Goal: Transaction & Acquisition: Purchase product/service

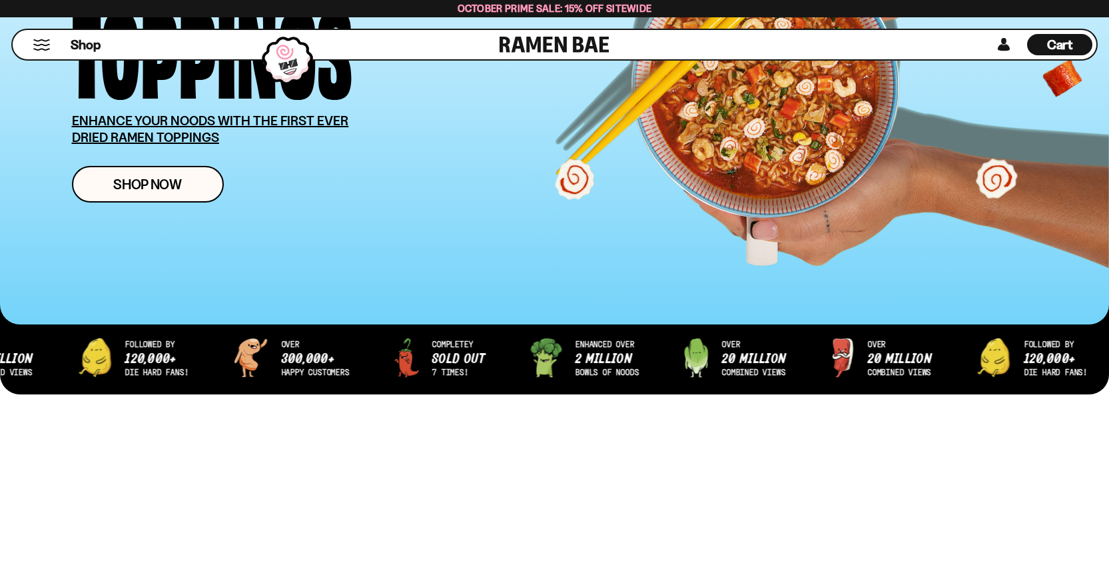
scroll to position [266, 0]
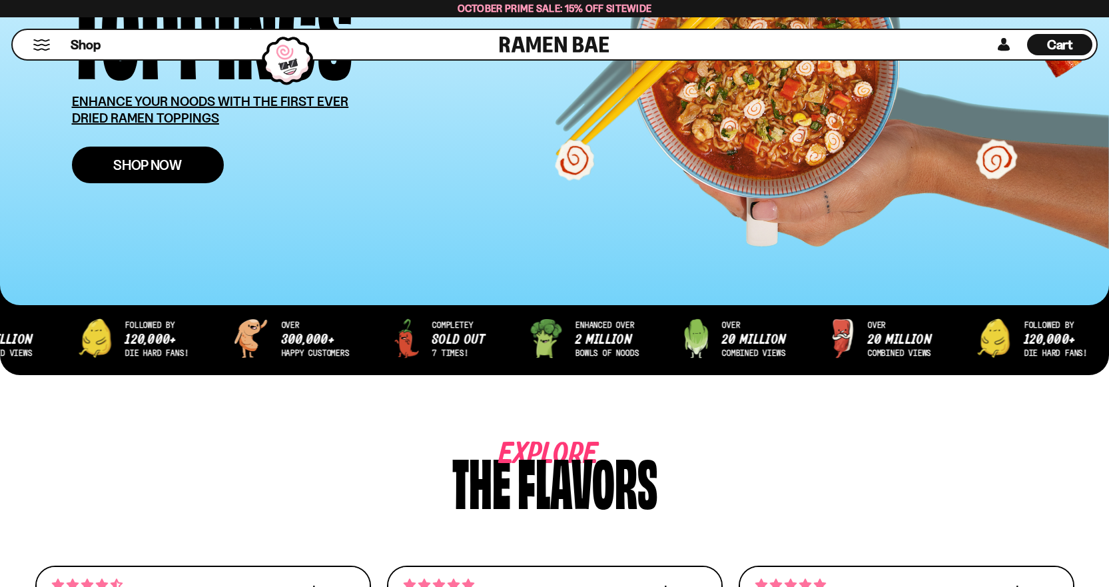
click at [143, 174] on link "Shop Now" at bounding box center [148, 164] width 152 height 37
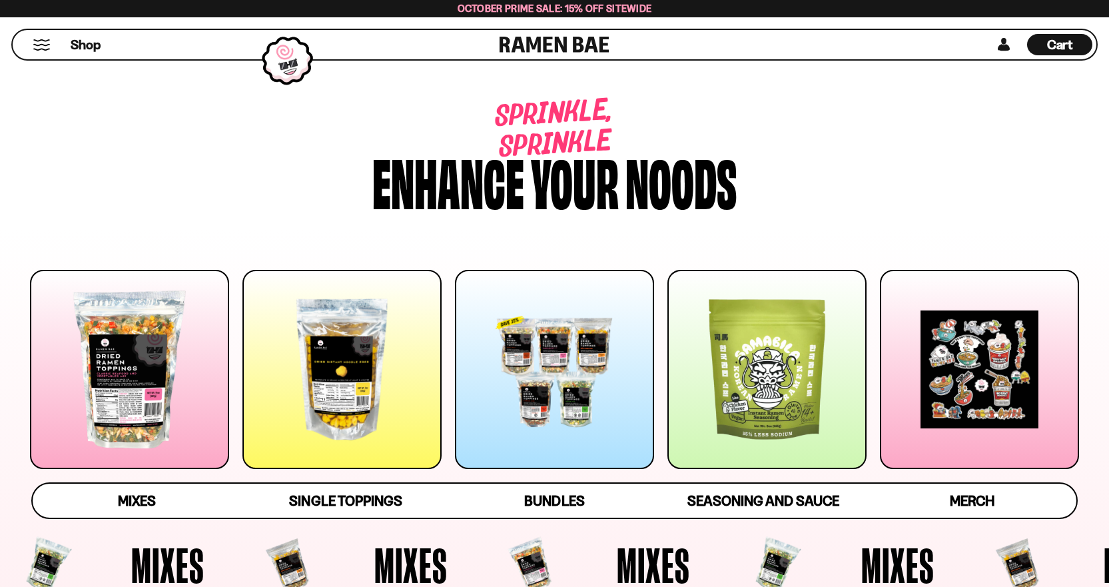
scroll to position [200, 0]
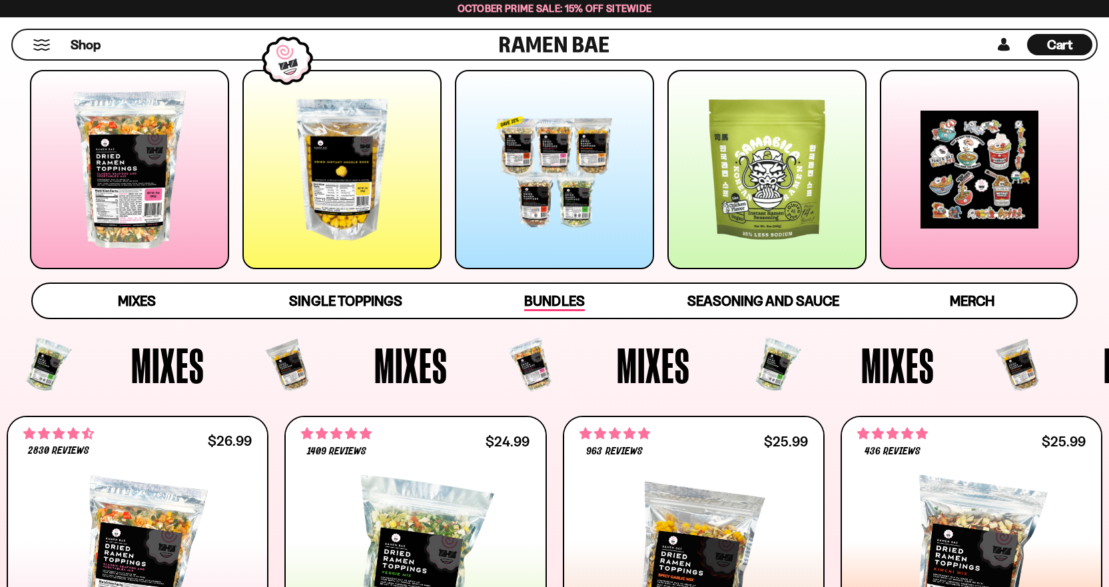
click at [535, 297] on span "Bundles" at bounding box center [554, 301] width 60 height 19
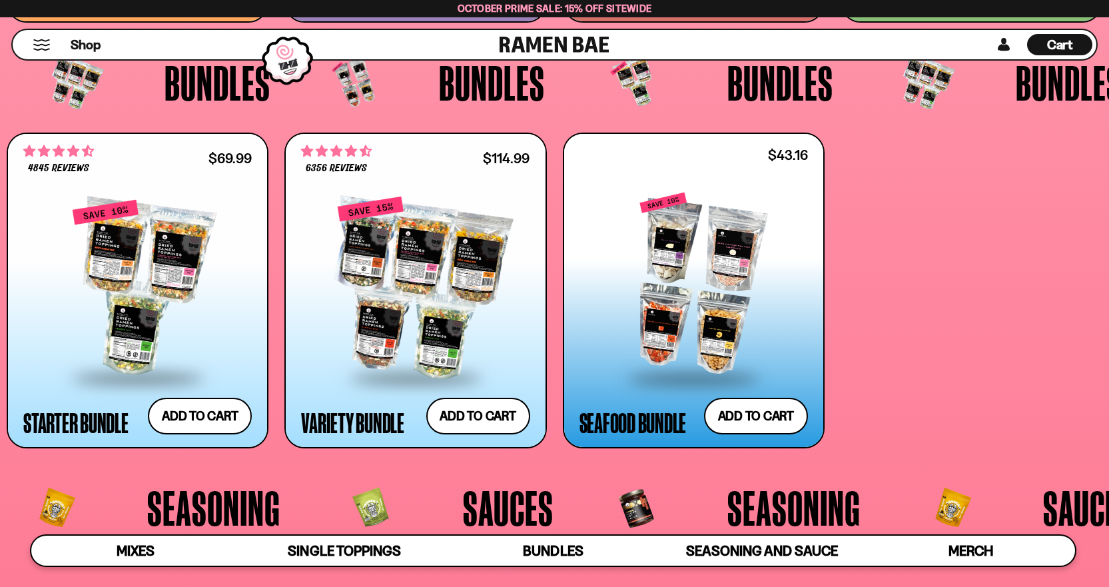
scroll to position [3108, 0]
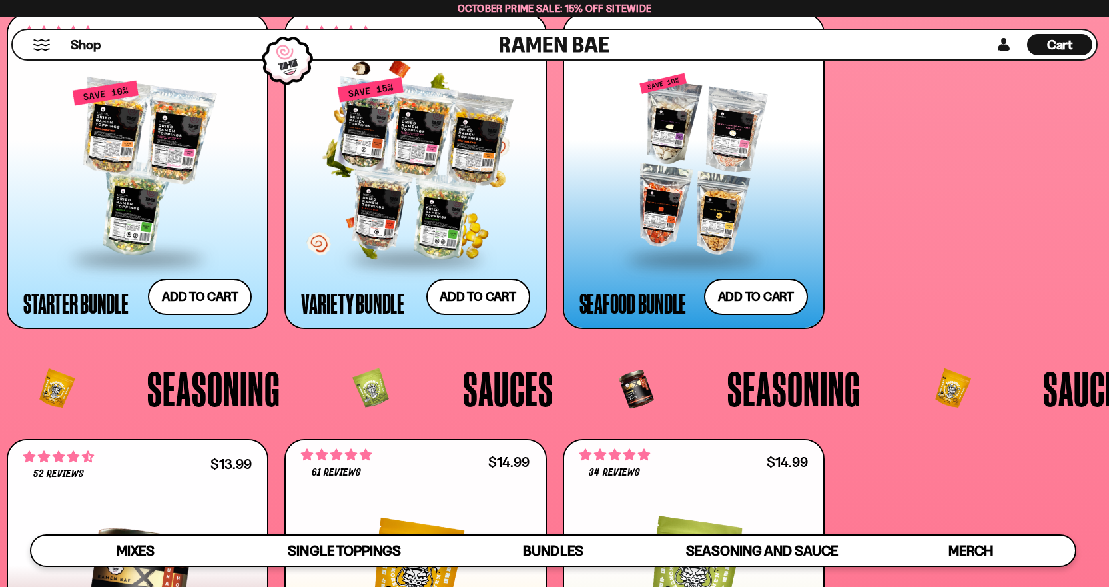
click at [423, 169] on div at bounding box center [415, 168] width 228 height 178
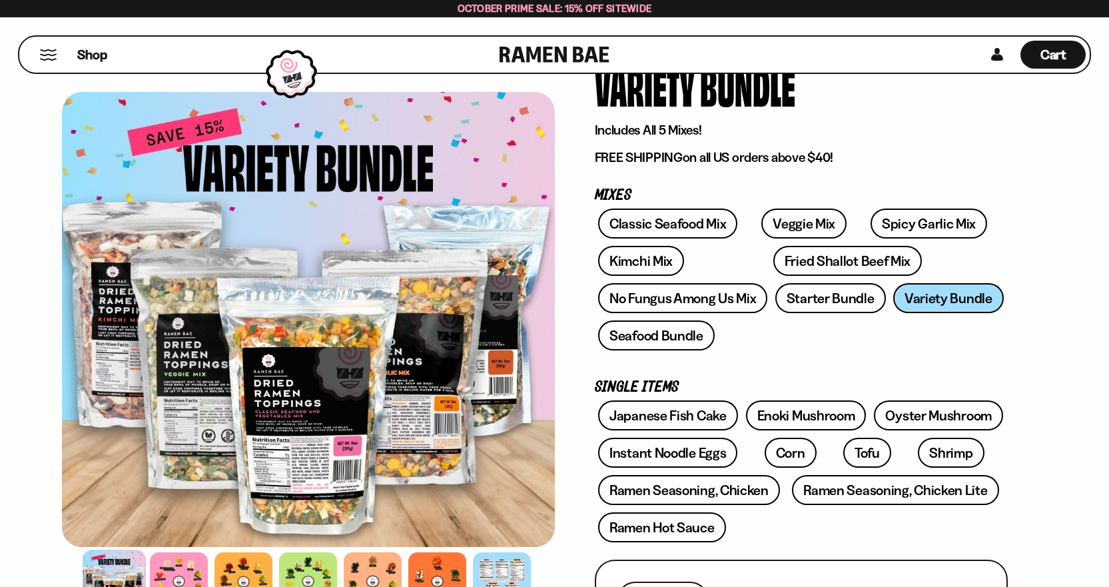
scroll to position [133, 0]
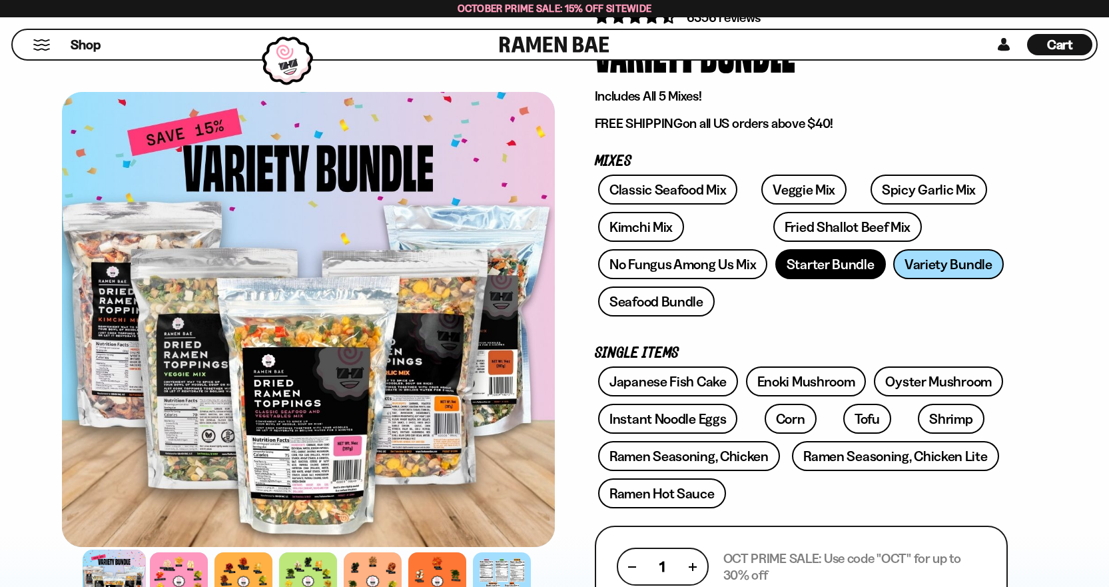
click at [844, 260] on link "Starter Bundle" at bounding box center [830, 264] width 111 height 30
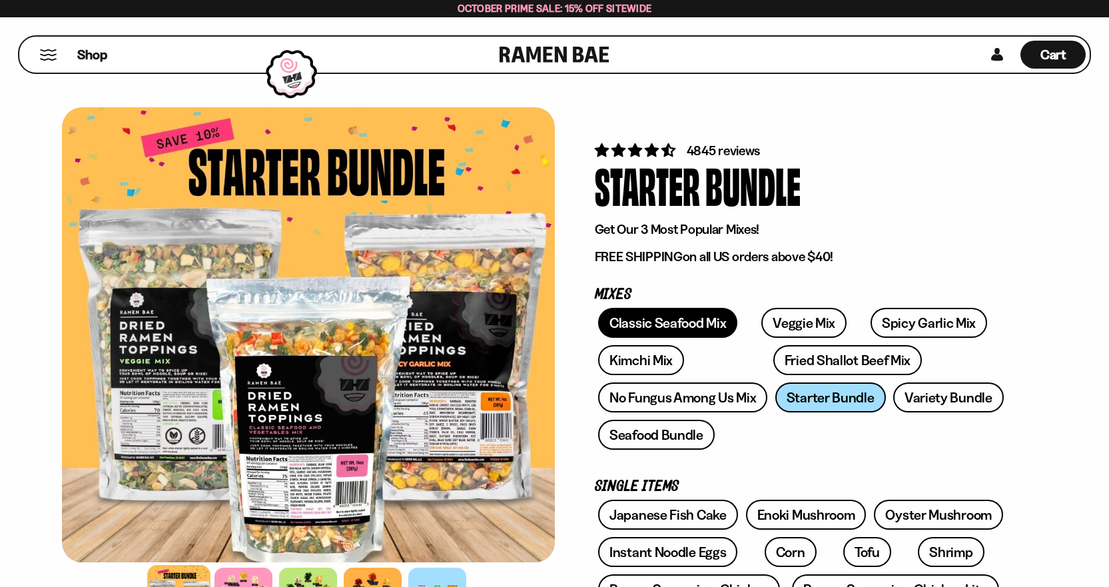
click at [673, 325] on link "Classic Seafood Mix" at bounding box center [667, 323] width 139 height 30
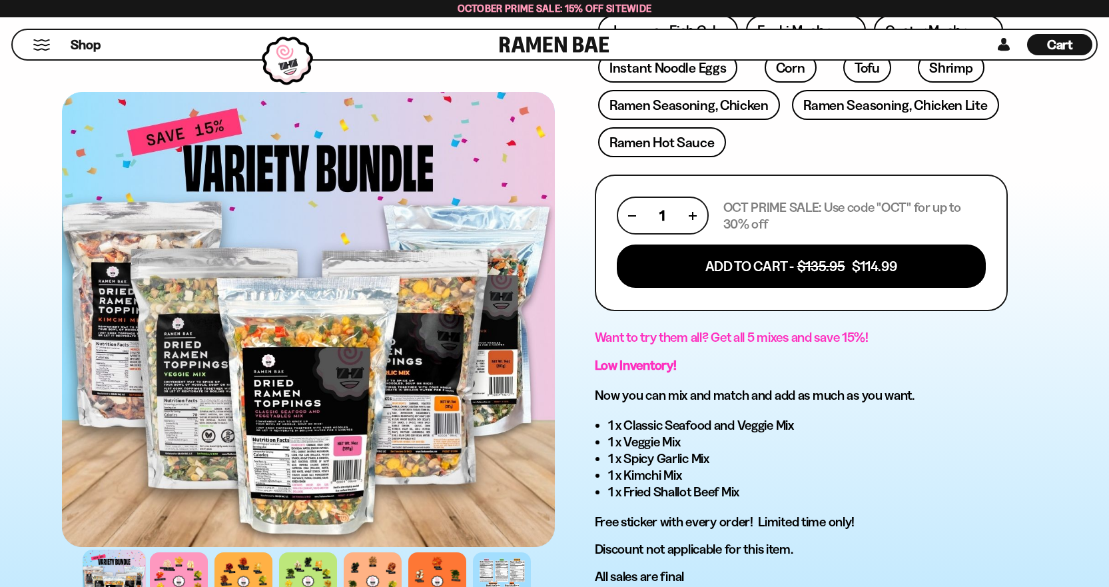
scroll to position [466, 0]
